Goal: Find specific page/section: Find specific page/section

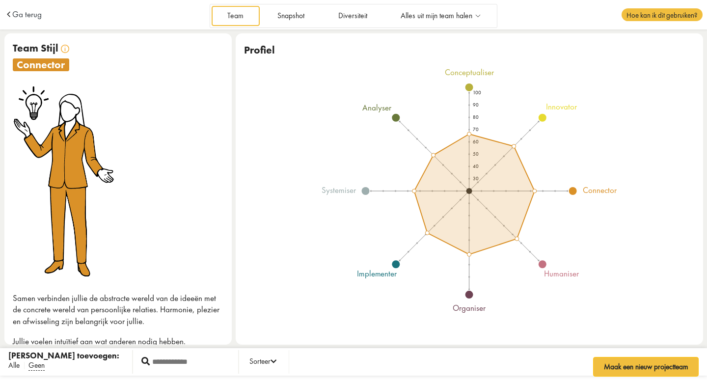
click at [14, 368] on span "Alle" at bounding box center [13, 366] width 11 height 10
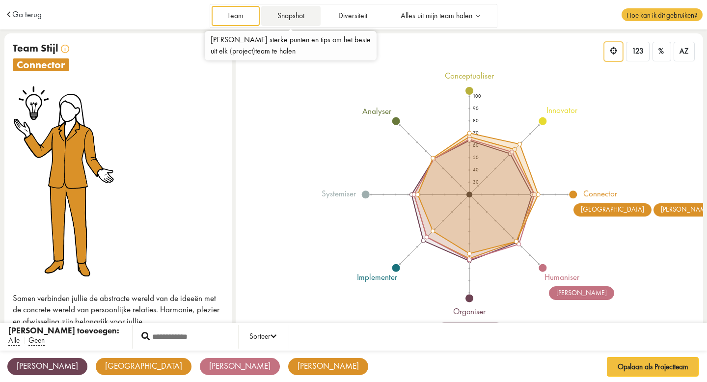
click at [285, 22] on link "Snapshot" at bounding box center [290, 16] width 59 height 20
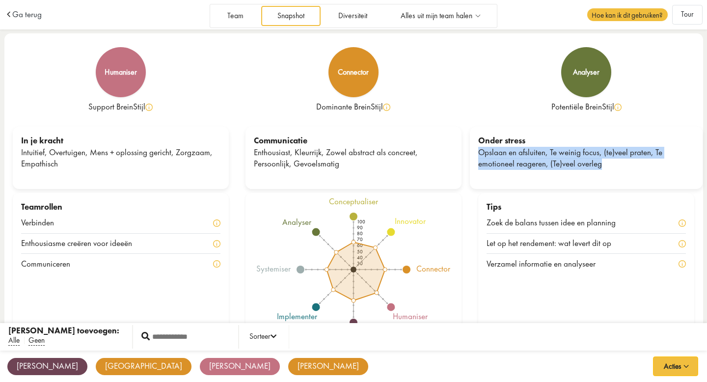
drag, startPoint x: 480, startPoint y: 157, endPoint x: 625, endPoint y: 185, distance: 148.6
click at [625, 185] on div "Onder stress Opslaan en afsluiten, Te weinig focus, (te)veel praten, Te emotion…" at bounding box center [586, 158] width 233 height 62
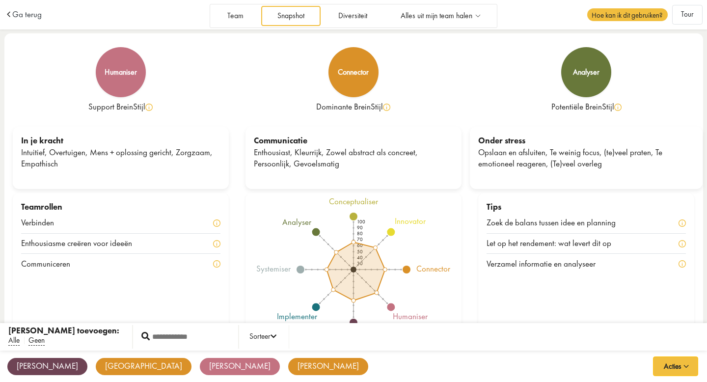
click at [633, 160] on div "Opslaan en afsluiten, Te weinig focus, (te)veel praten, Te emotioneel reageren,…" at bounding box center [587, 159] width 216 height 24
drag, startPoint x: 625, startPoint y: 162, endPoint x: 547, endPoint y: 179, distance: 80.5
click at [547, 179] on div "Onder stress Opslaan en afsluiten, Te weinig focus, (te)veel praten, Te emotion…" at bounding box center [586, 158] width 233 height 62
click at [608, 171] on div "Onder stress Opslaan en afsluiten, Te weinig focus, (te)veel praten, Te emotion…" at bounding box center [586, 158] width 233 height 62
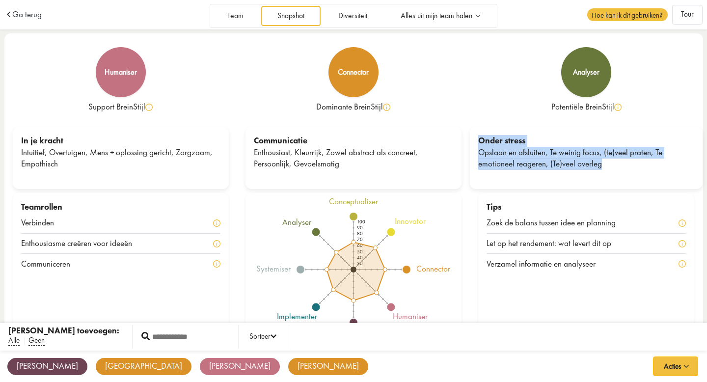
drag, startPoint x: 610, startPoint y: 160, endPoint x: 473, endPoint y: 141, distance: 138.3
click at [473, 141] on div "Onder stress Opslaan en afsluiten, Te weinig focus, (te)veel praten, Te emotion…" at bounding box center [586, 158] width 233 height 62
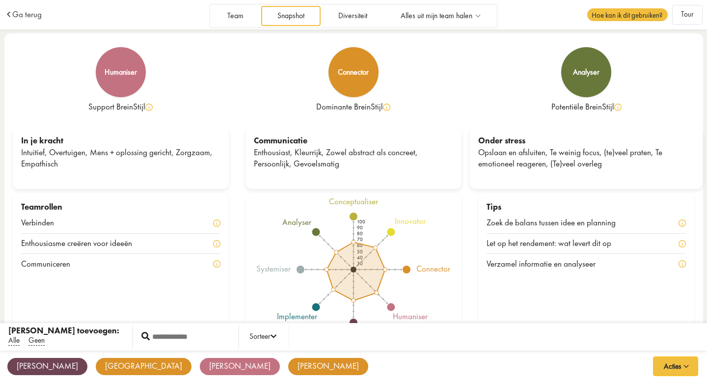
click at [511, 219] on div "Zoek de balans tussen idee en planning" at bounding box center [558, 223] width 142 height 12
drag, startPoint x: 615, startPoint y: 261, endPoint x: 596, endPoint y: 268, distance: 19.4
click at [596, 268] on div "Verzamel informatie en analyseer" at bounding box center [586, 264] width 199 height 20
click at [629, 268] on div "Verzamel informatie en analyseer" at bounding box center [586, 264] width 199 height 20
